Goal: Task Accomplishment & Management: Use online tool/utility

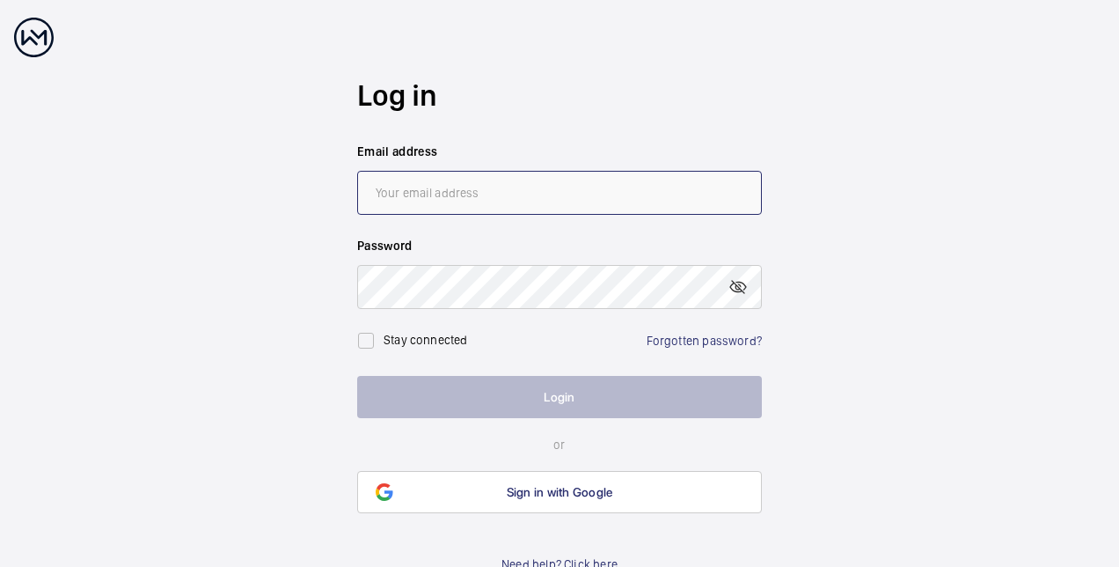
type input "Brigith.Perez@nhg.org.uk"
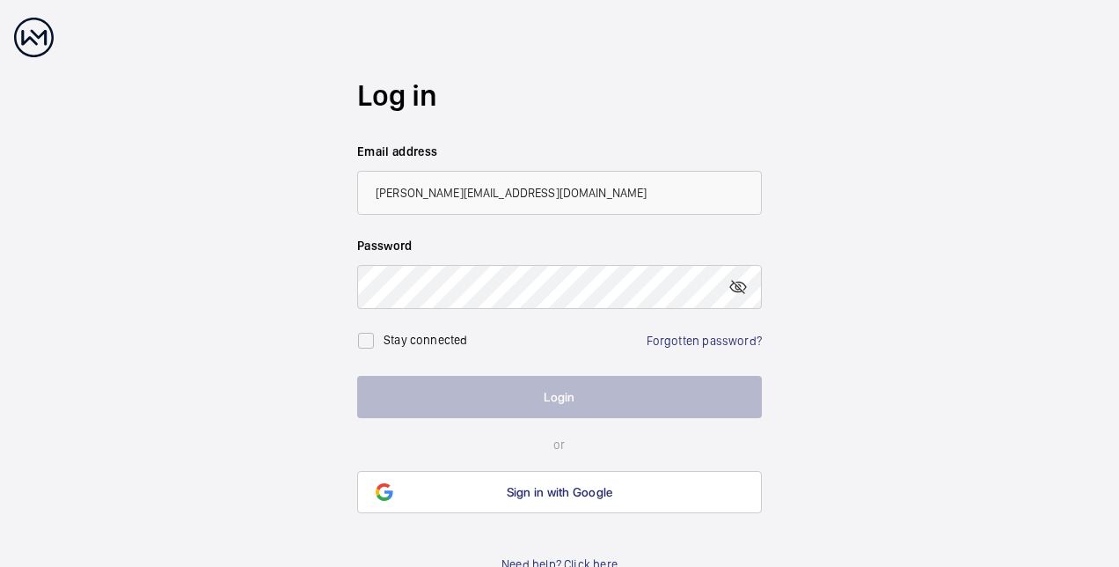
click at [499, 399] on button "Login" at bounding box center [559, 397] width 405 height 42
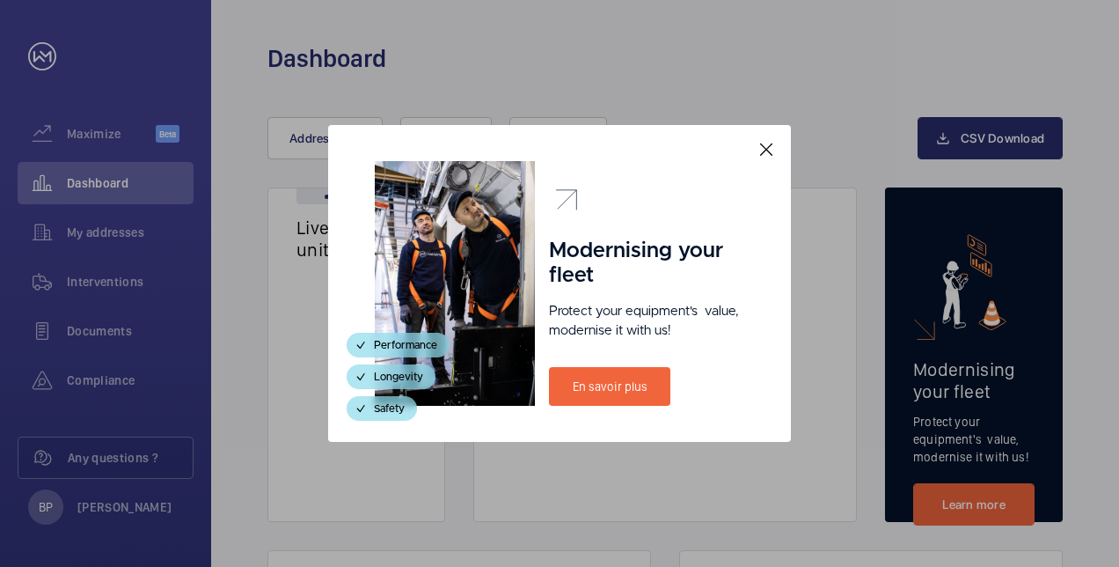
click at [765, 146] on mat-icon at bounding box center [766, 149] width 21 height 21
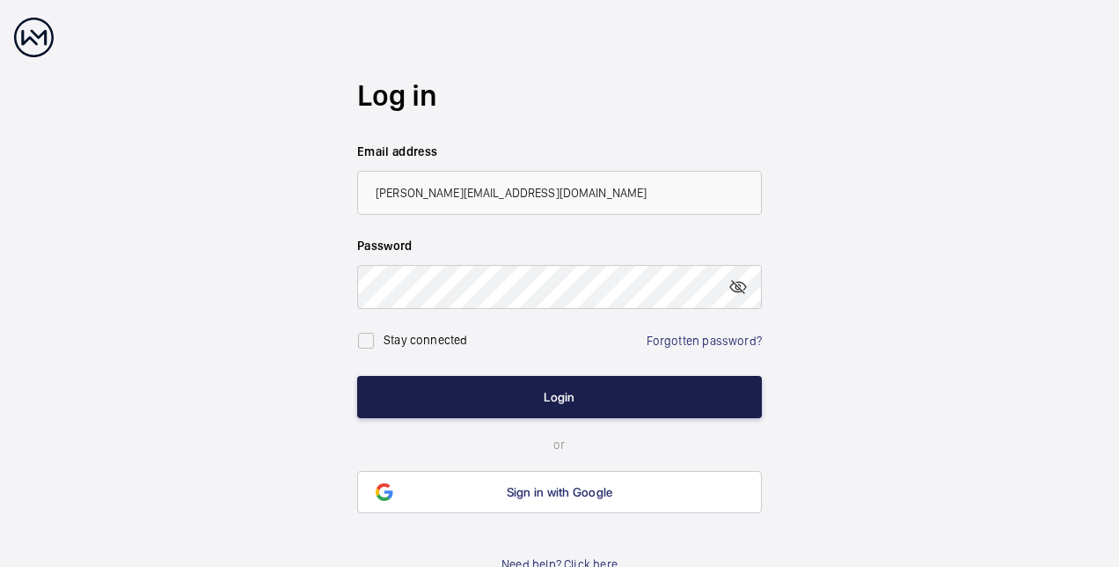
click at [507, 385] on button "Login" at bounding box center [559, 397] width 405 height 42
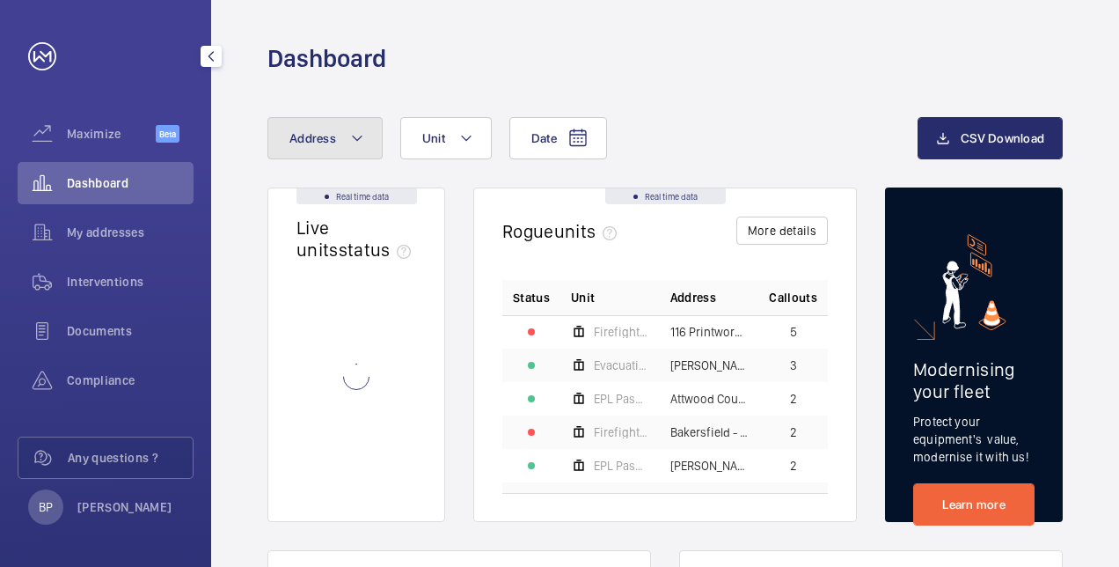
click at [344, 139] on button "Address" at bounding box center [324, 138] width 115 height 42
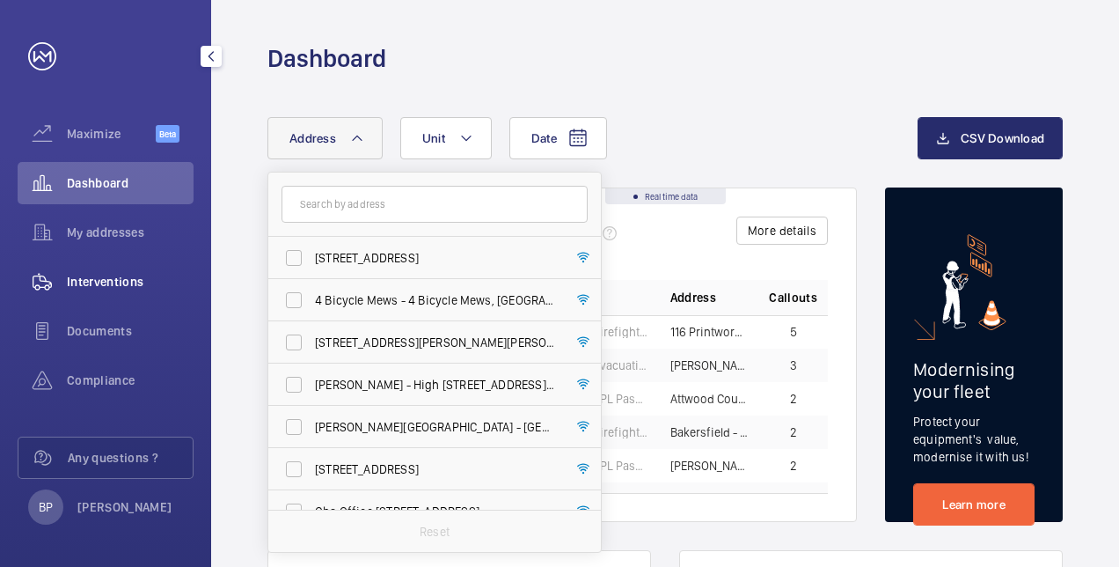
click at [108, 276] on span "Interventions" at bounding box center [130, 282] width 127 height 18
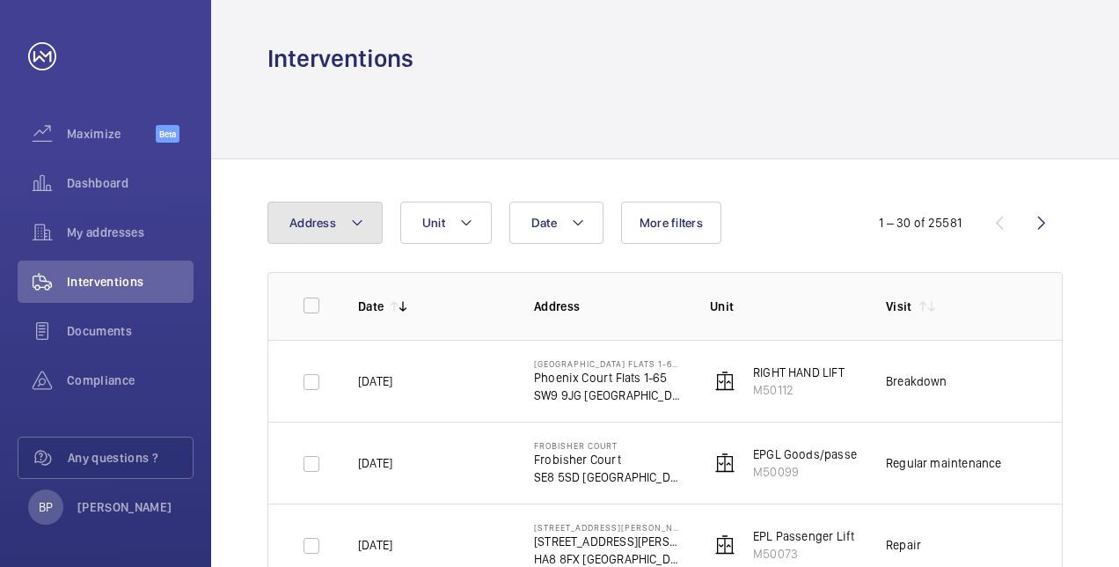
click at [350, 227] on mat-icon at bounding box center [357, 222] width 14 height 21
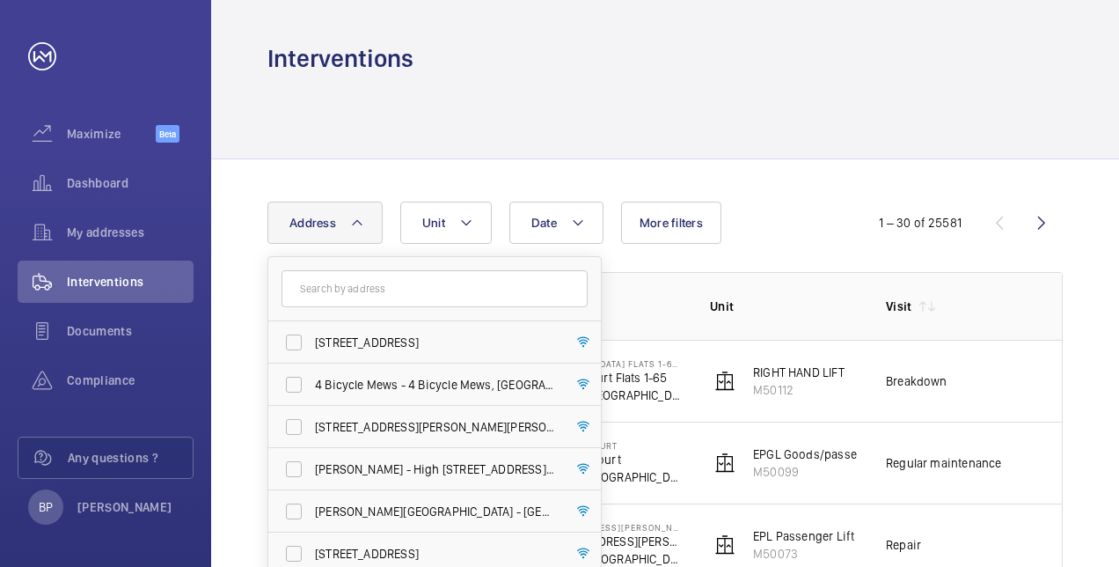
click at [399, 287] on input "text" at bounding box center [435, 288] width 306 height 37
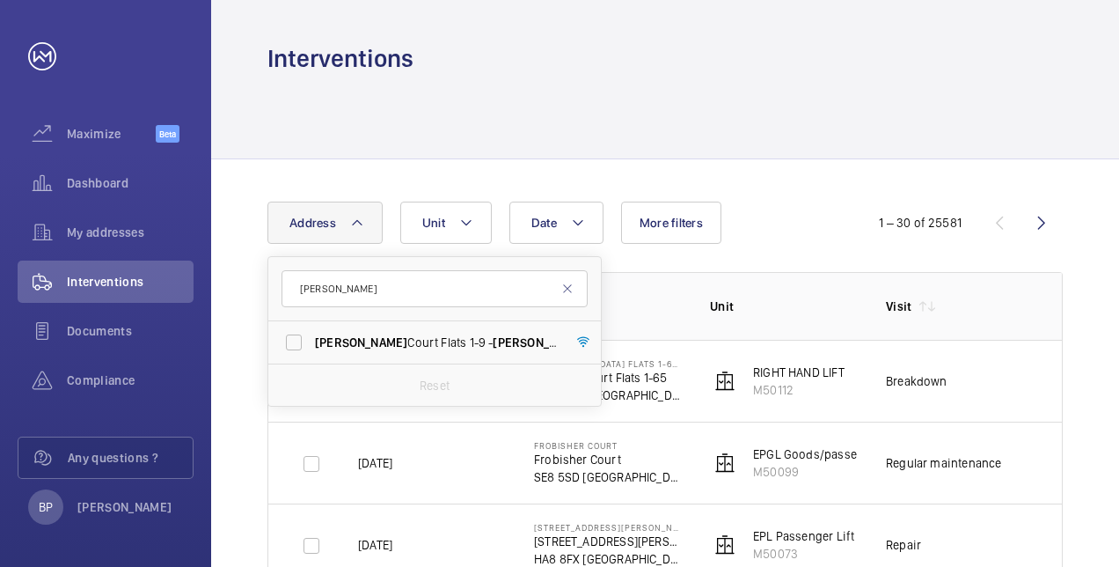
type input "[PERSON_NAME]"
click at [329, 324] on label "[PERSON_NAME] Court Flats [STREET_ADDRESS][PERSON_NAME]" at bounding box center [421, 342] width 306 height 42
click at [311, 325] on input "[PERSON_NAME] Court Flats [STREET_ADDRESS][PERSON_NAME]" at bounding box center [293, 342] width 35 height 35
checkbox input "true"
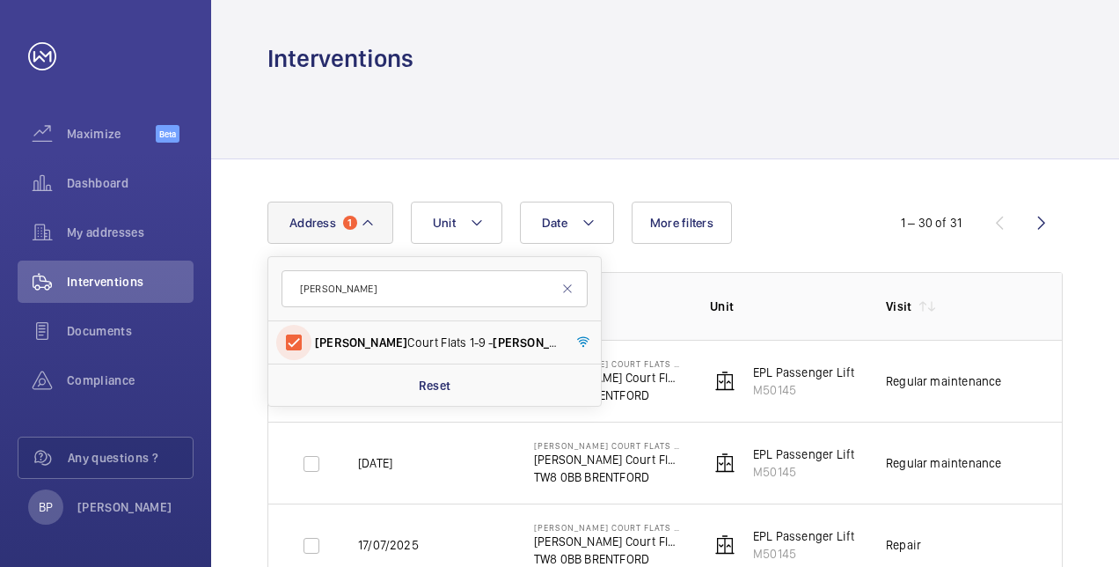
scroll to position [39, 0]
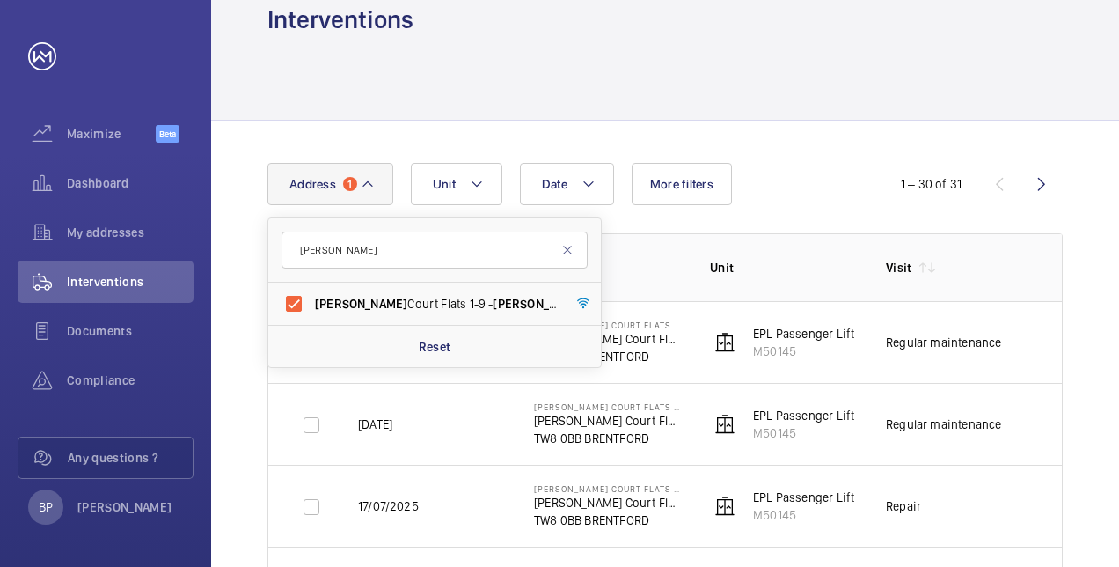
click at [680, 267] on p "Address" at bounding box center [608, 268] width 148 height 18
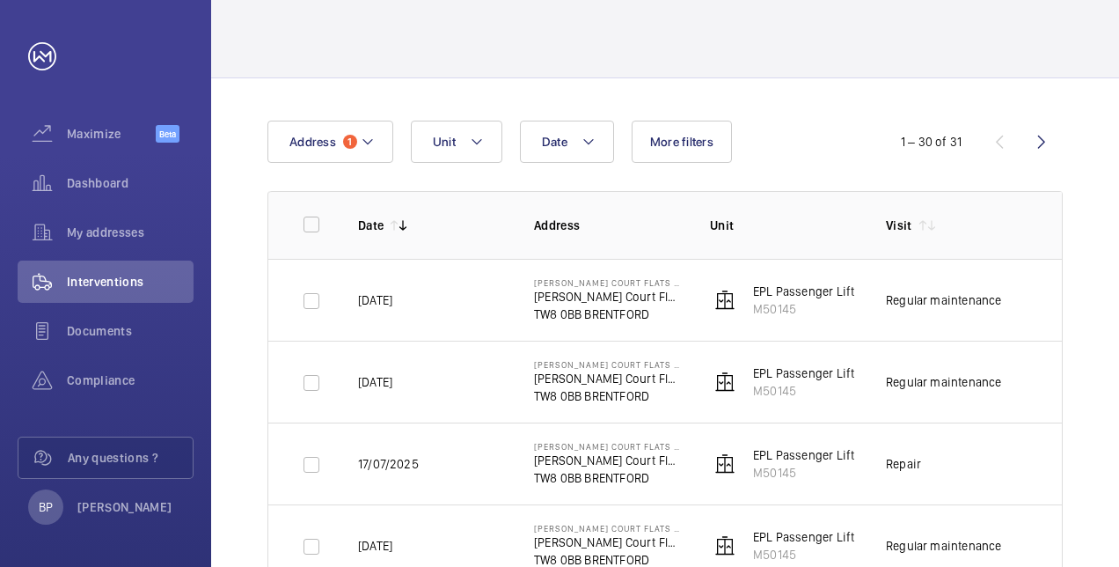
scroll to position [80, 0]
click at [378, 144] on button "Address 1" at bounding box center [330, 142] width 126 height 42
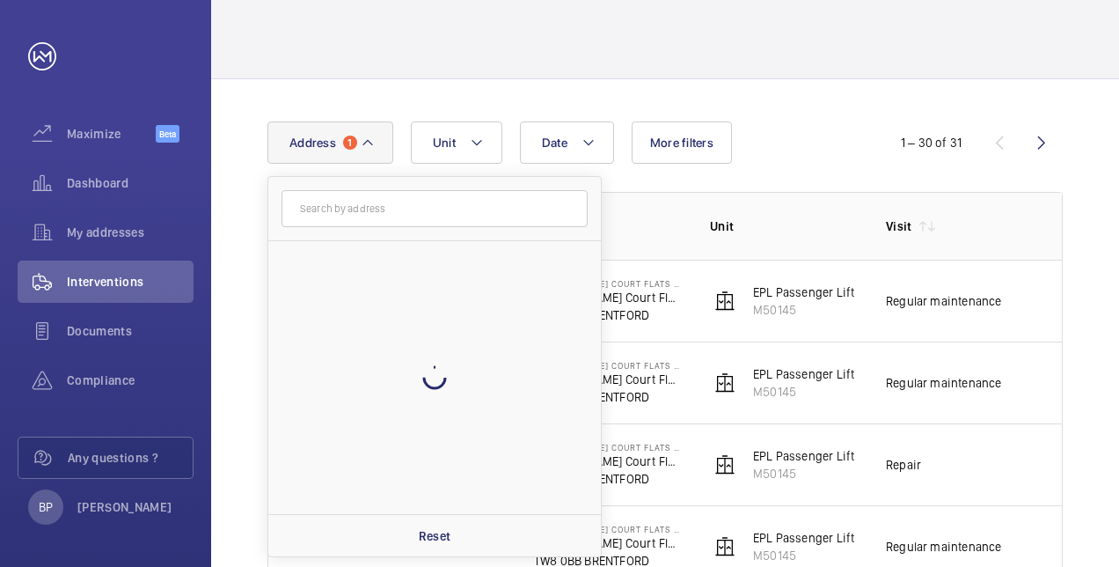
click at [399, 214] on input "text" at bounding box center [435, 208] width 306 height 37
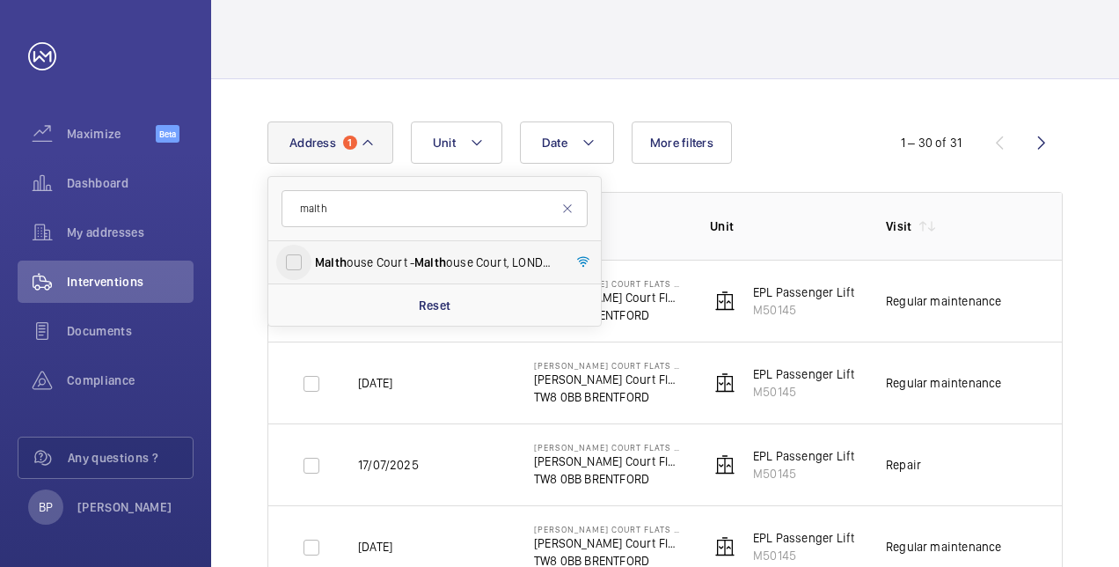
type input "malth"
click at [297, 266] on input "Malth ouse Court - Malth ouse Court, LONDON TW8 0FR" at bounding box center [293, 262] width 35 height 35
checkbox input "true"
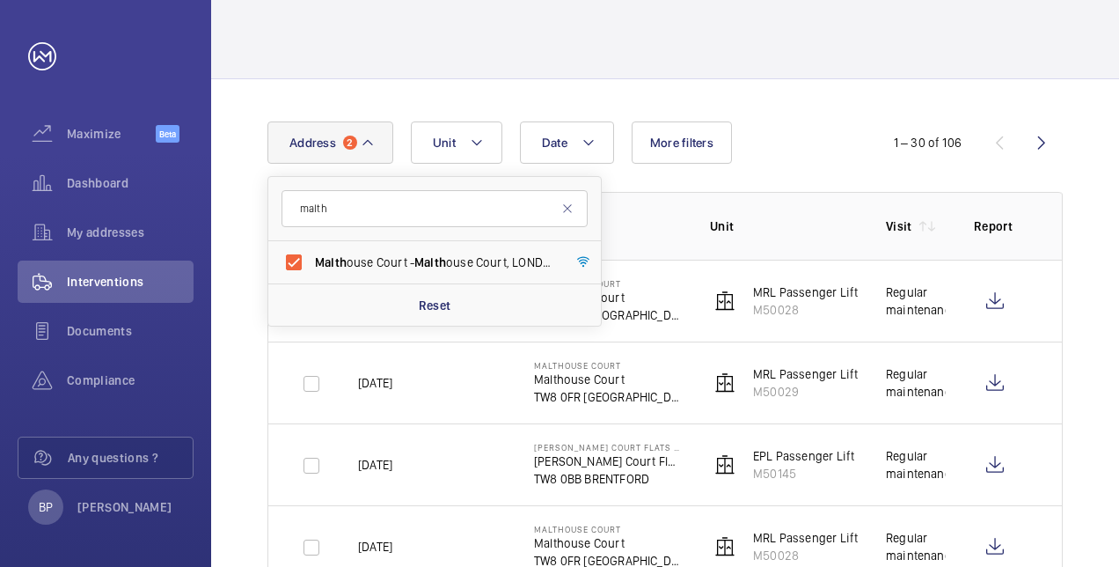
click at [795, 156] on div "Date Address [STREET_ADDRESS] Reset Unit More filters" at bounding box center [559, 142] width 584 height 42
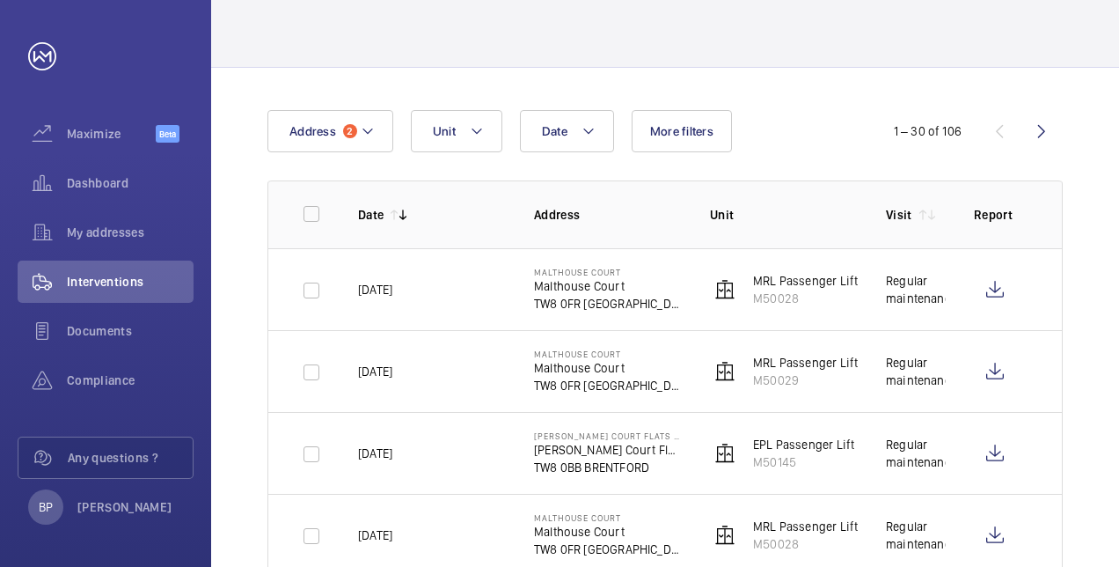
scroll to position [94, 0]
